Goal: Transaction & Acquisition: Book appointment/travel/reservation

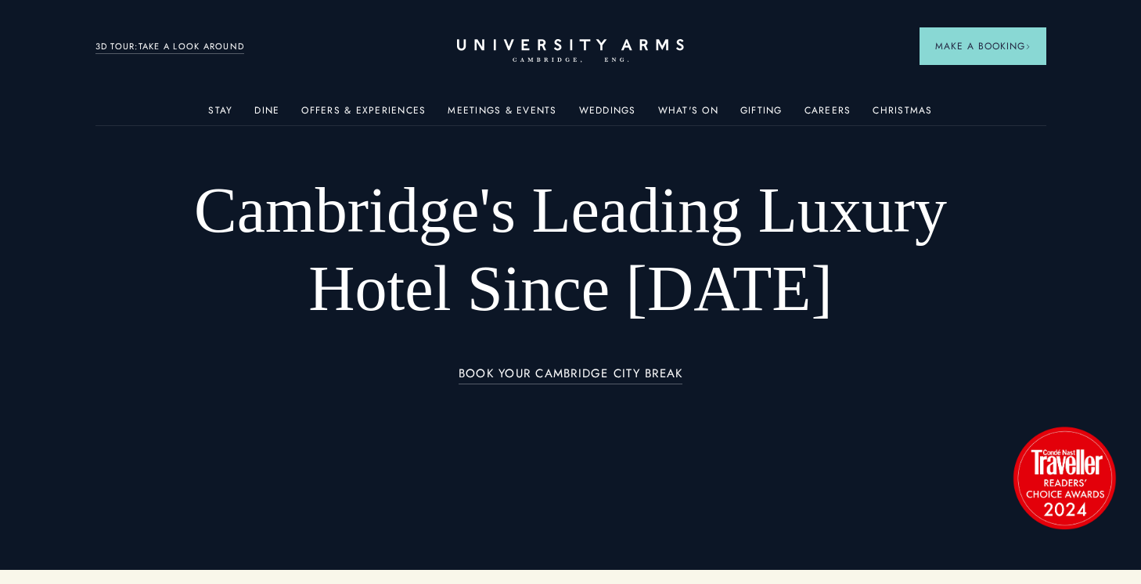
scroll to position [17, 0]
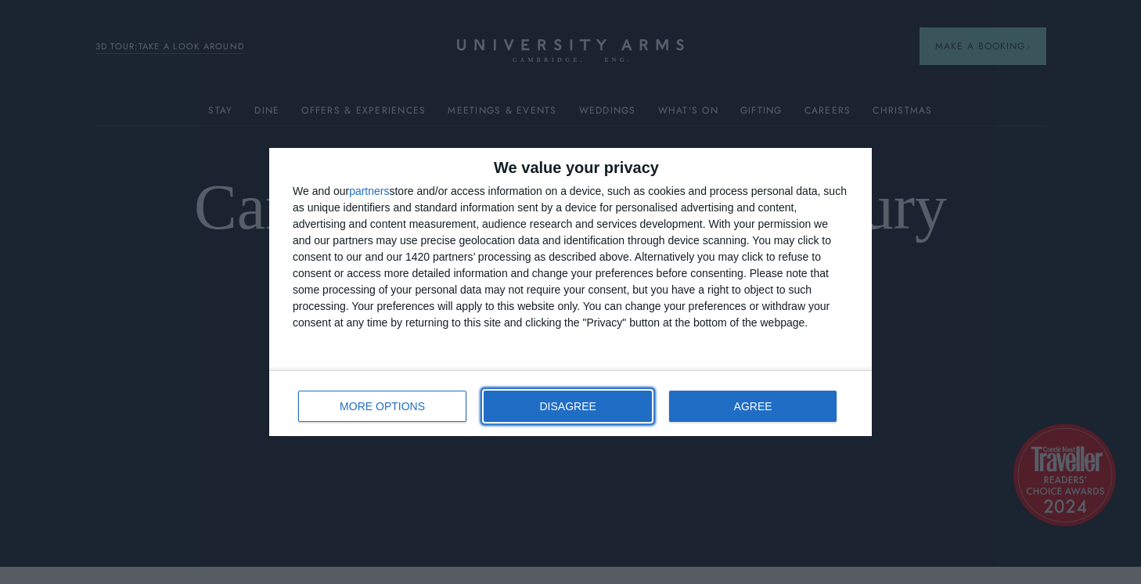
click at [536, 398] on button "DISAGREE" at bounding box center [568, 406] width 168 height 31
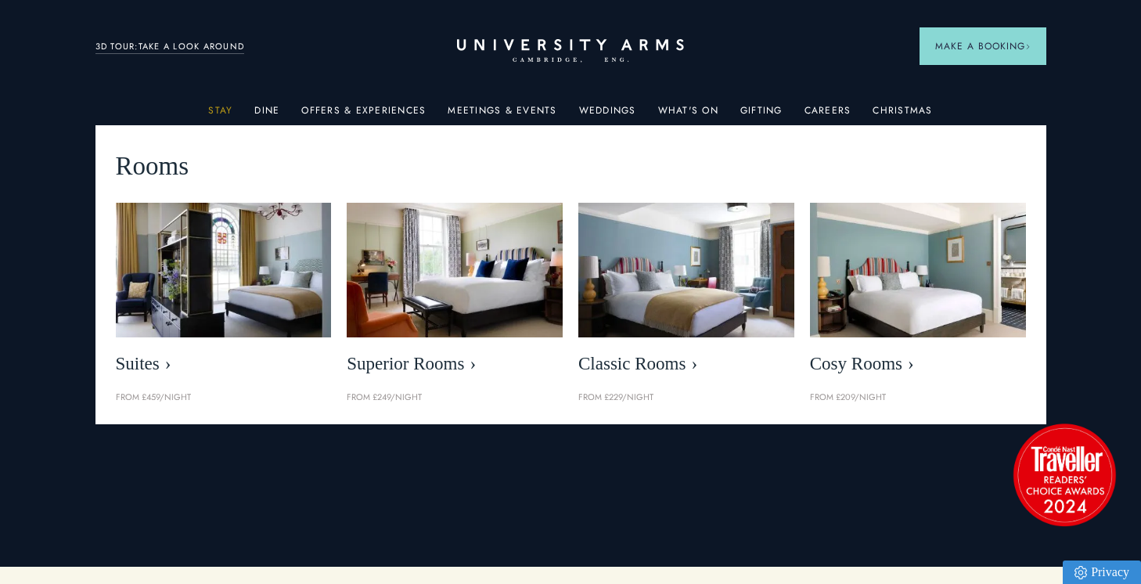
click at [217, 111] on link "Stay" at bounding box center [220, 115] width 24 height 20
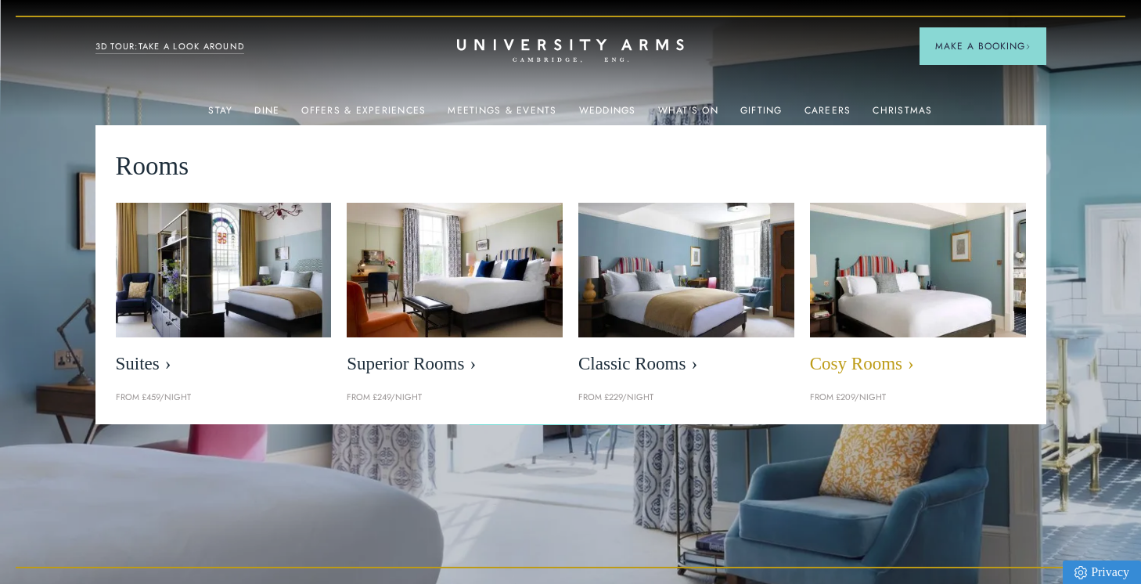
click at [888, 297] on img at bounding box center [918, 270] width 248 height 155
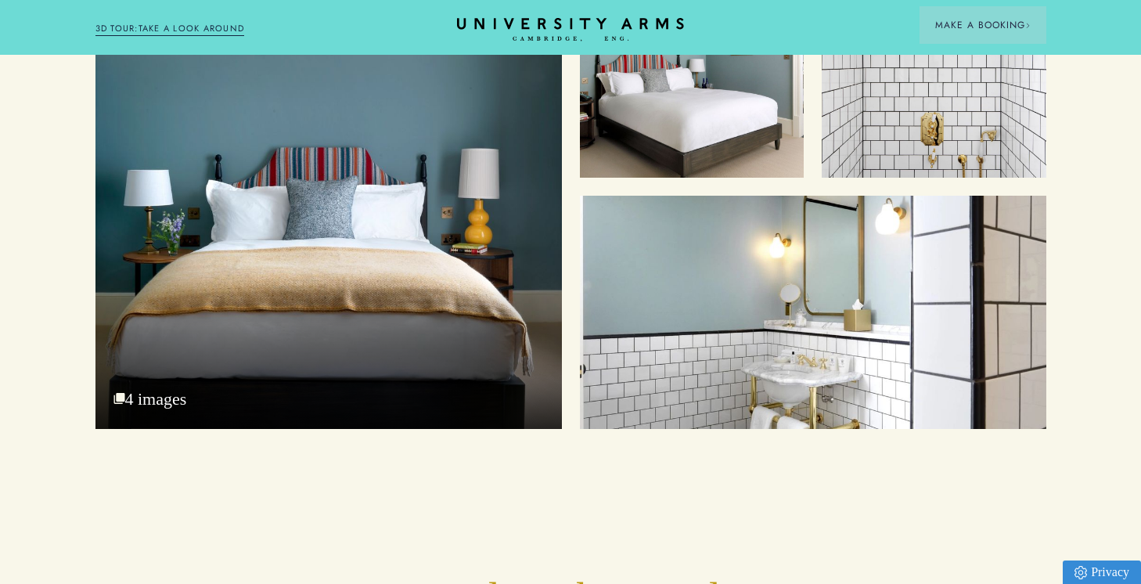
scroll to position [1730, 0]
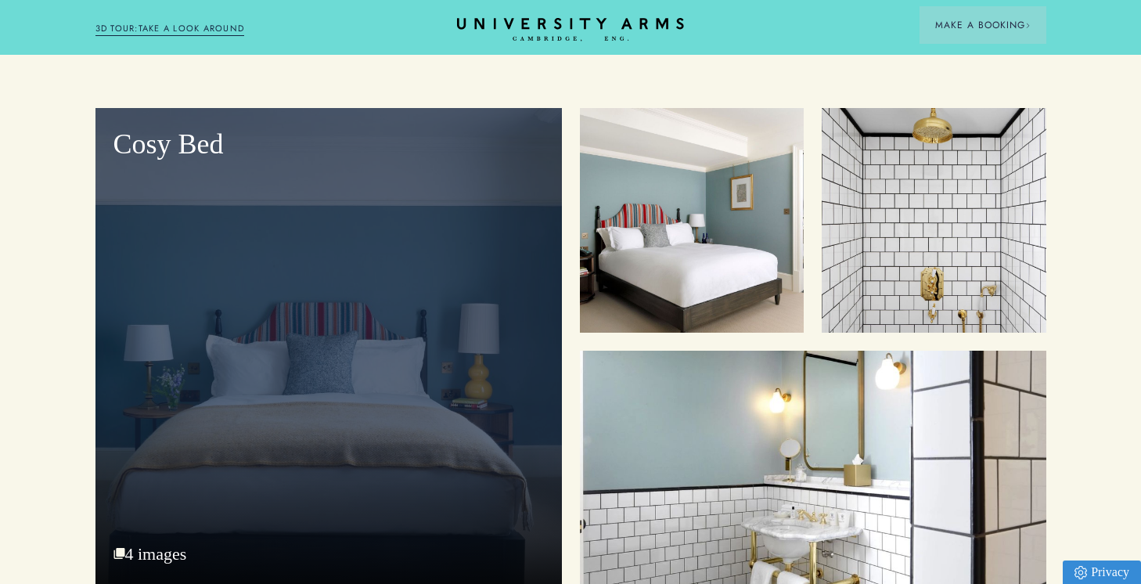
click at [513, 373] on div "Cosy Bed" at bounding box center [329, 346] width 467 height 476
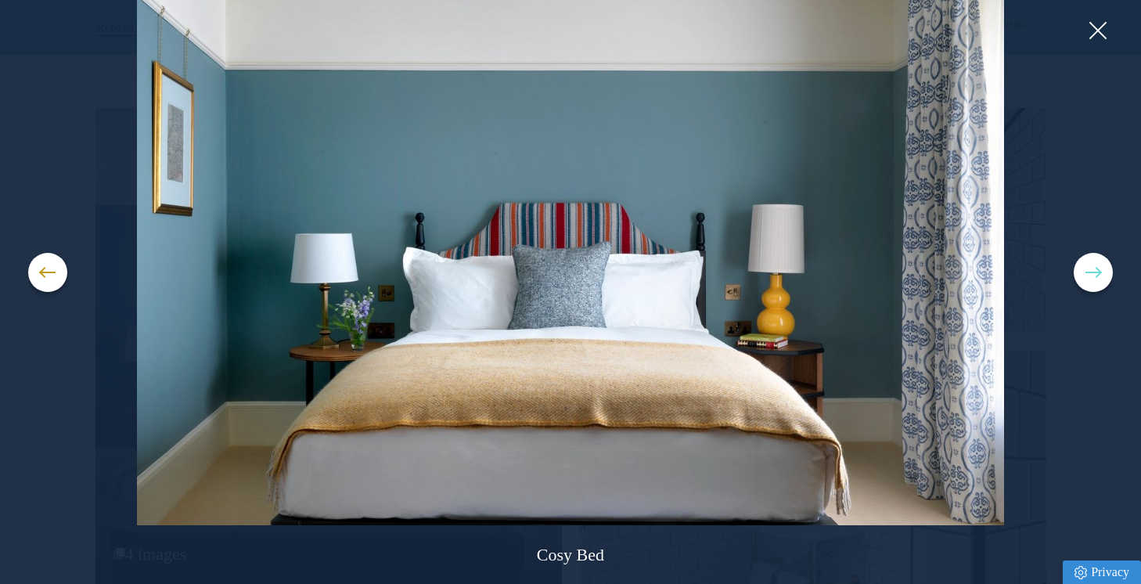
click at [1086, 271] on button at bounding box center [1093, 272] width 39 height 39
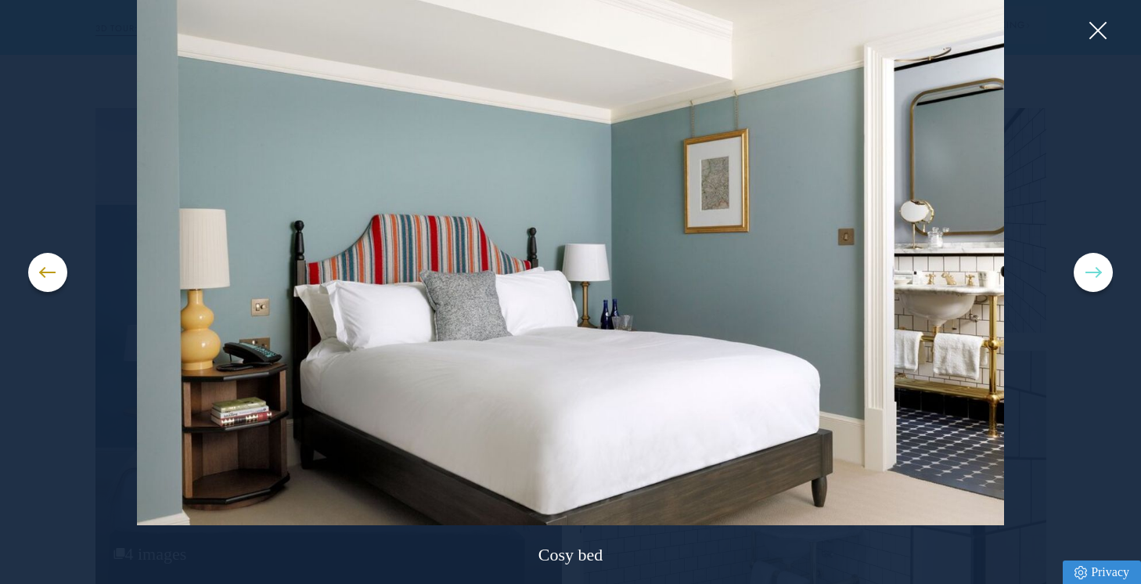
click at [1086, 271] on button at bounding box center [1093, 272] width 39 height 39
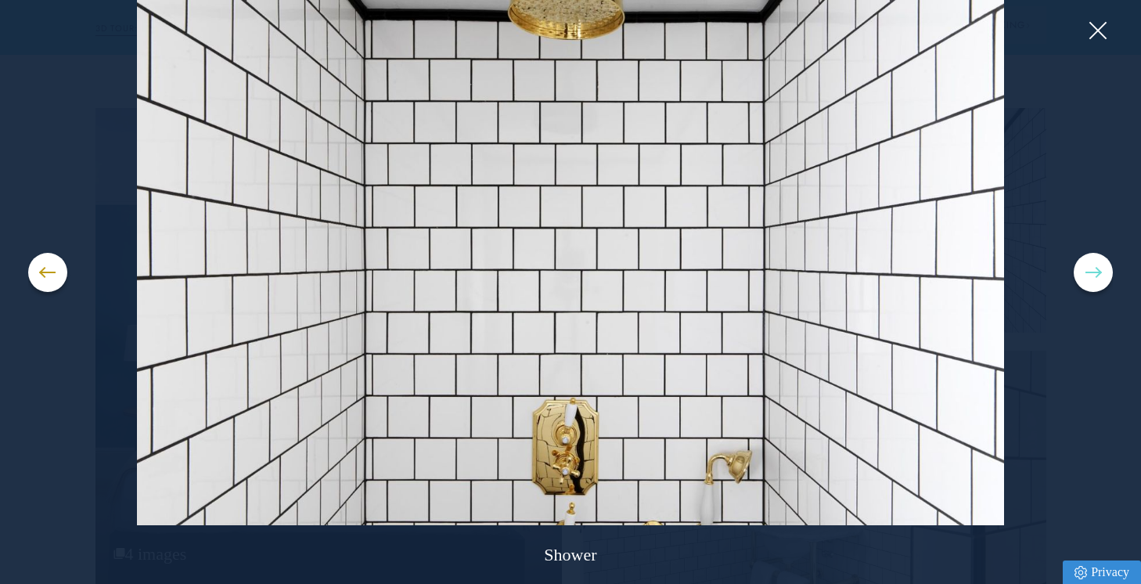
click at [1086, 271] on button at bounding box center [1093, 272] width 39 height 39
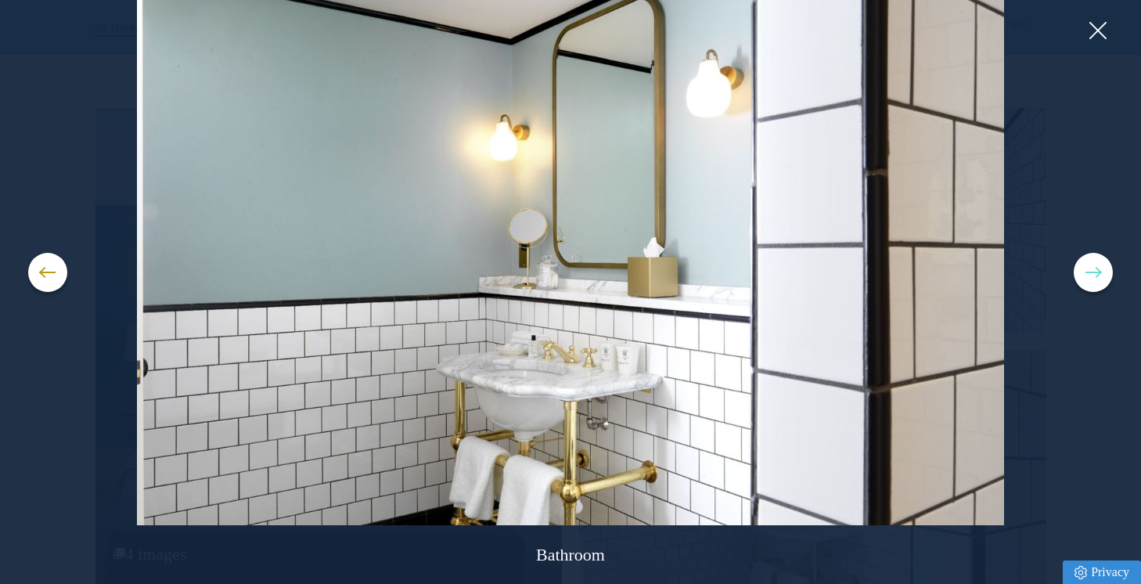
click at [1086, 271] on button at bounding box center [1093, 272] width 39 height 39
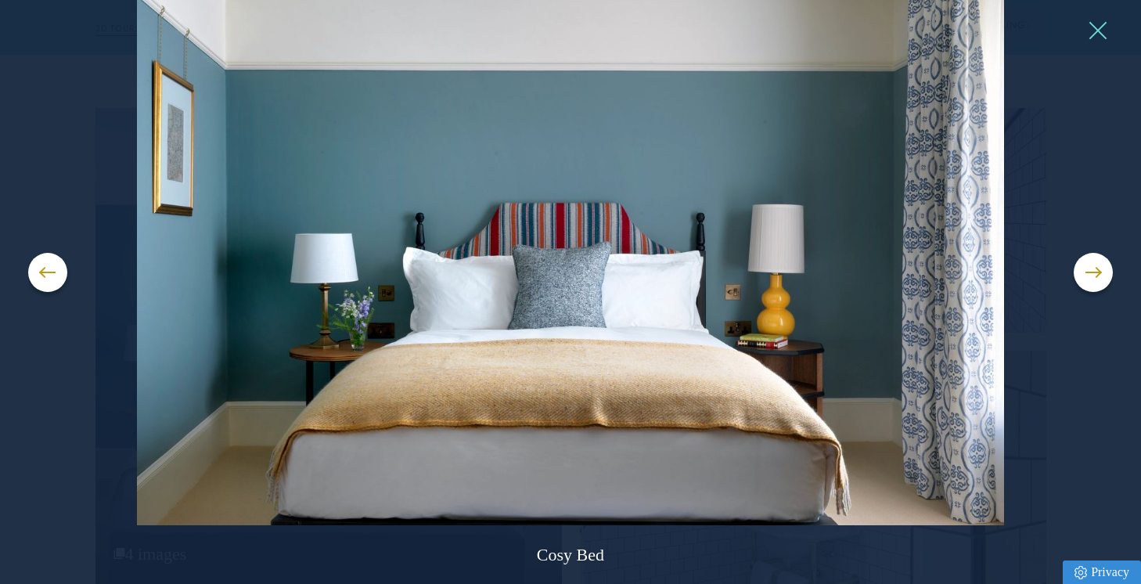
click at [1102, 32] on button at bounding box center [1097, 30] width 23 height 23
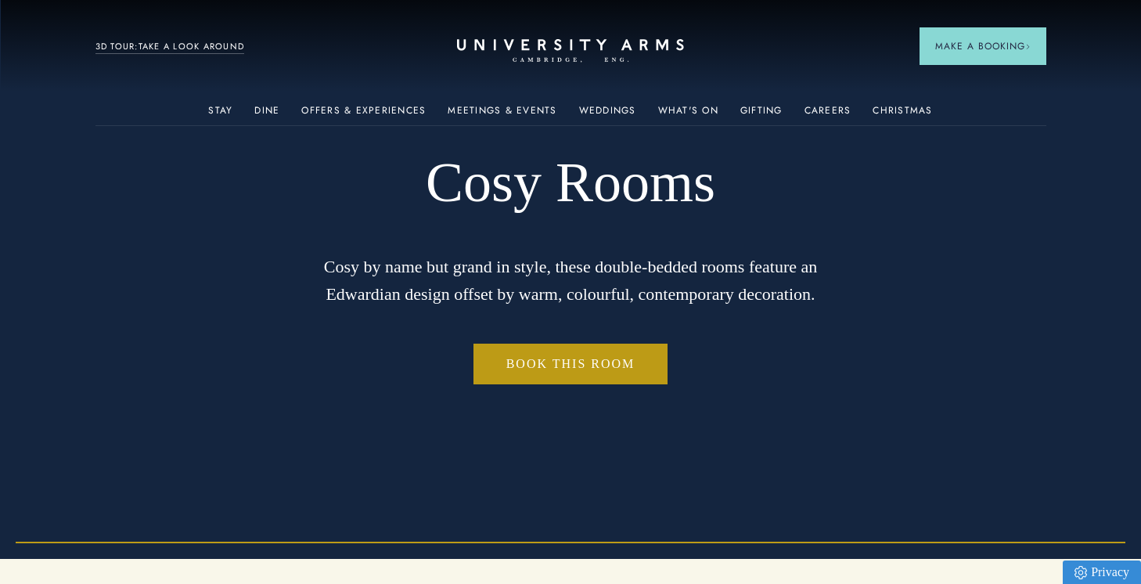
scroll to position [0, 0]
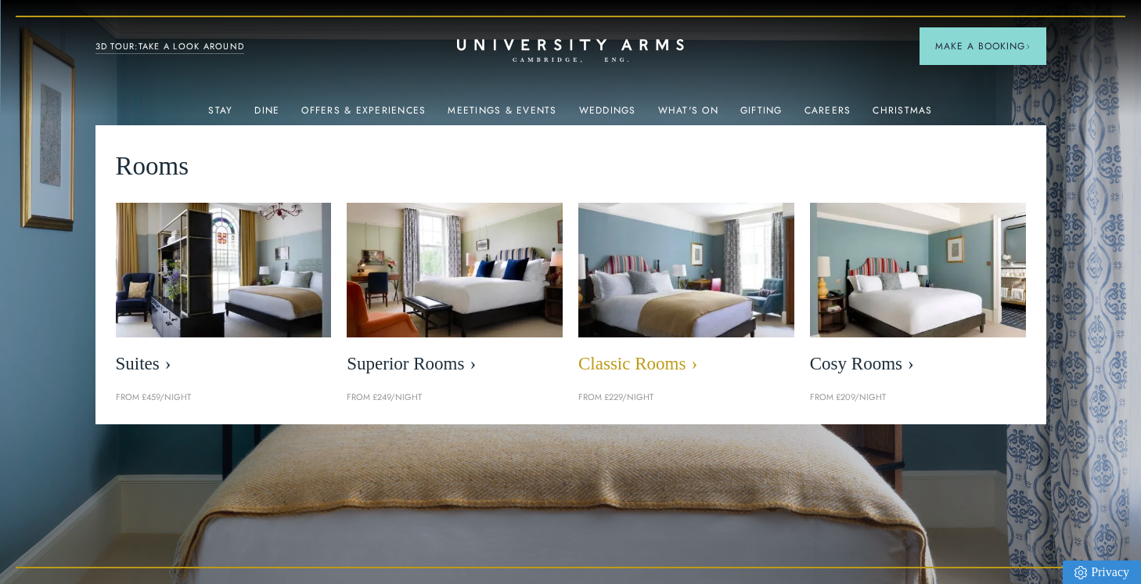
click at [647, 307] on img at bounding box center [686, 270] width 248 height 155
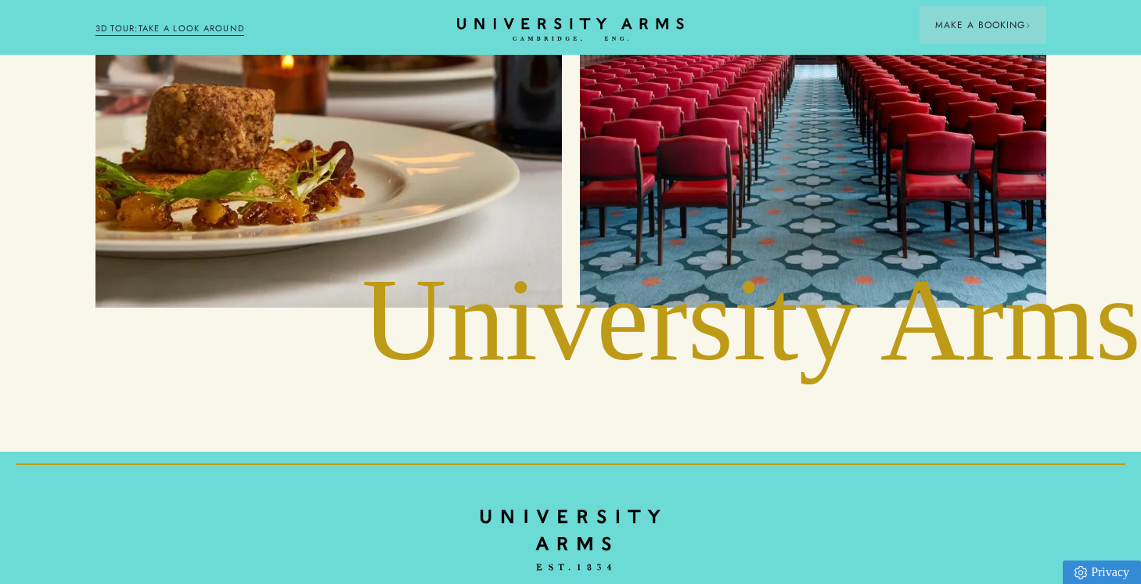
scroll to position [3211, 0]
